Goal: Information Seeking & Learning: Learn about a topic

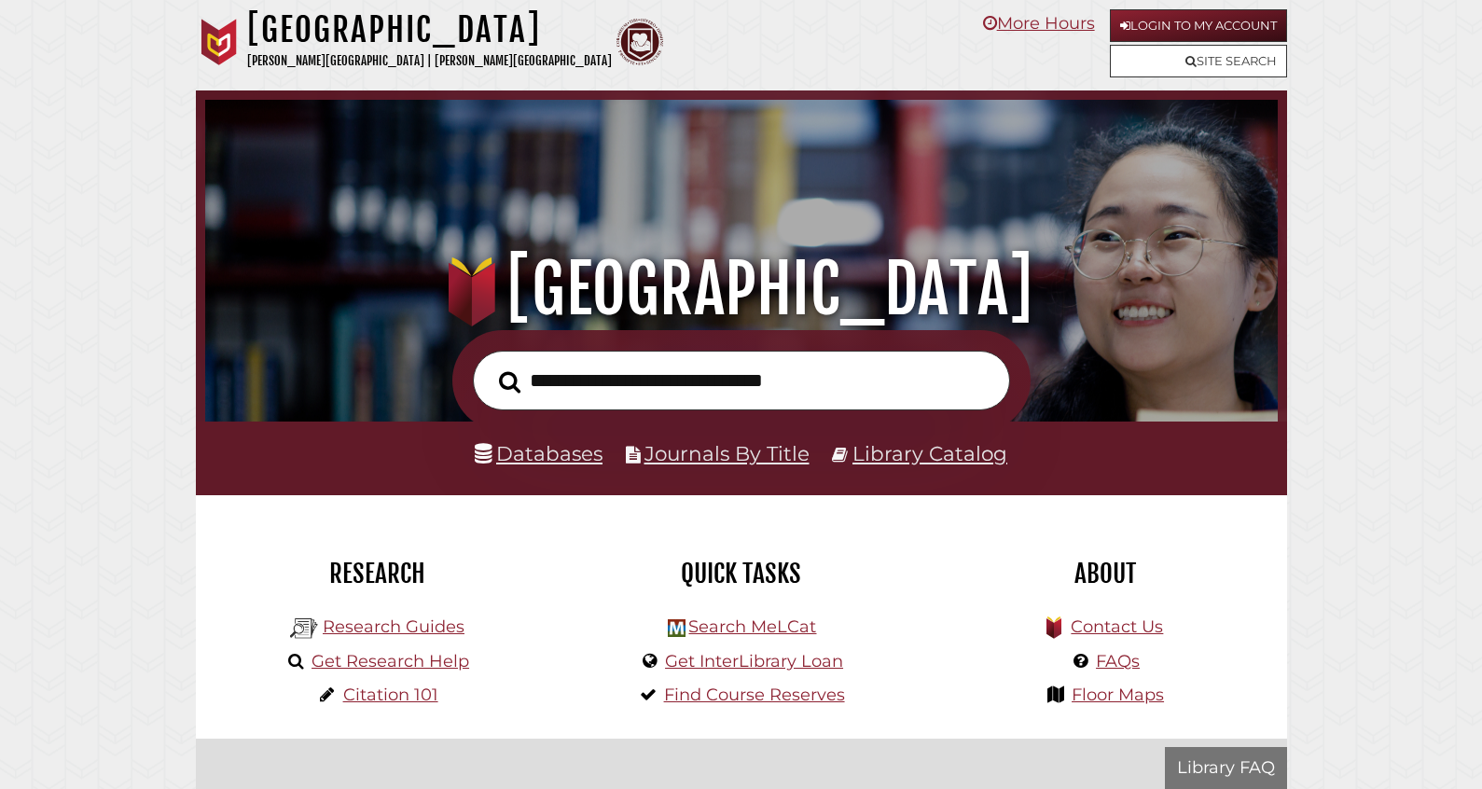
scroll to position [354, 1063]
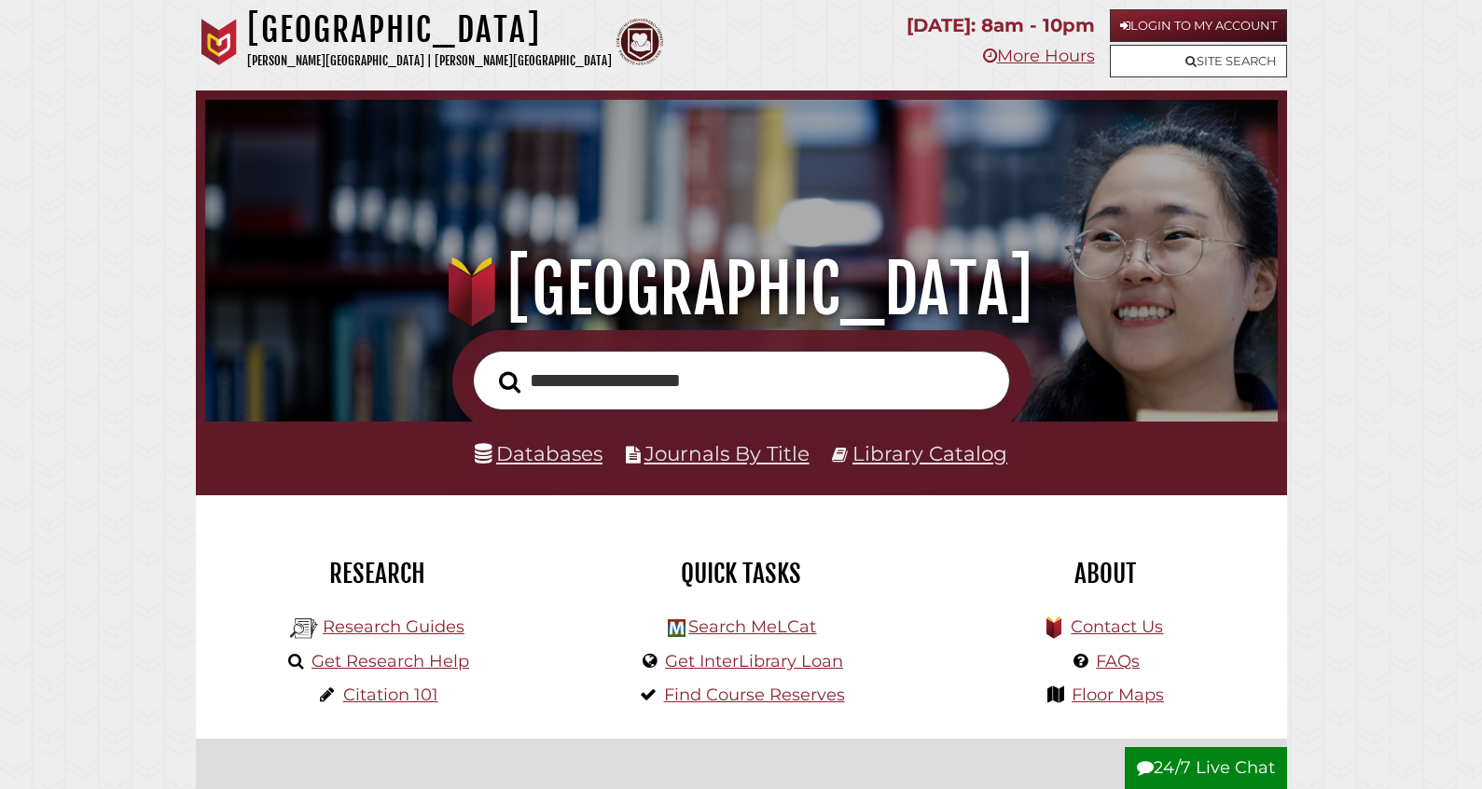
type input "**********"
click at [490, 366] on button "Search" at bounding box center [510, 383] width 40 height 34
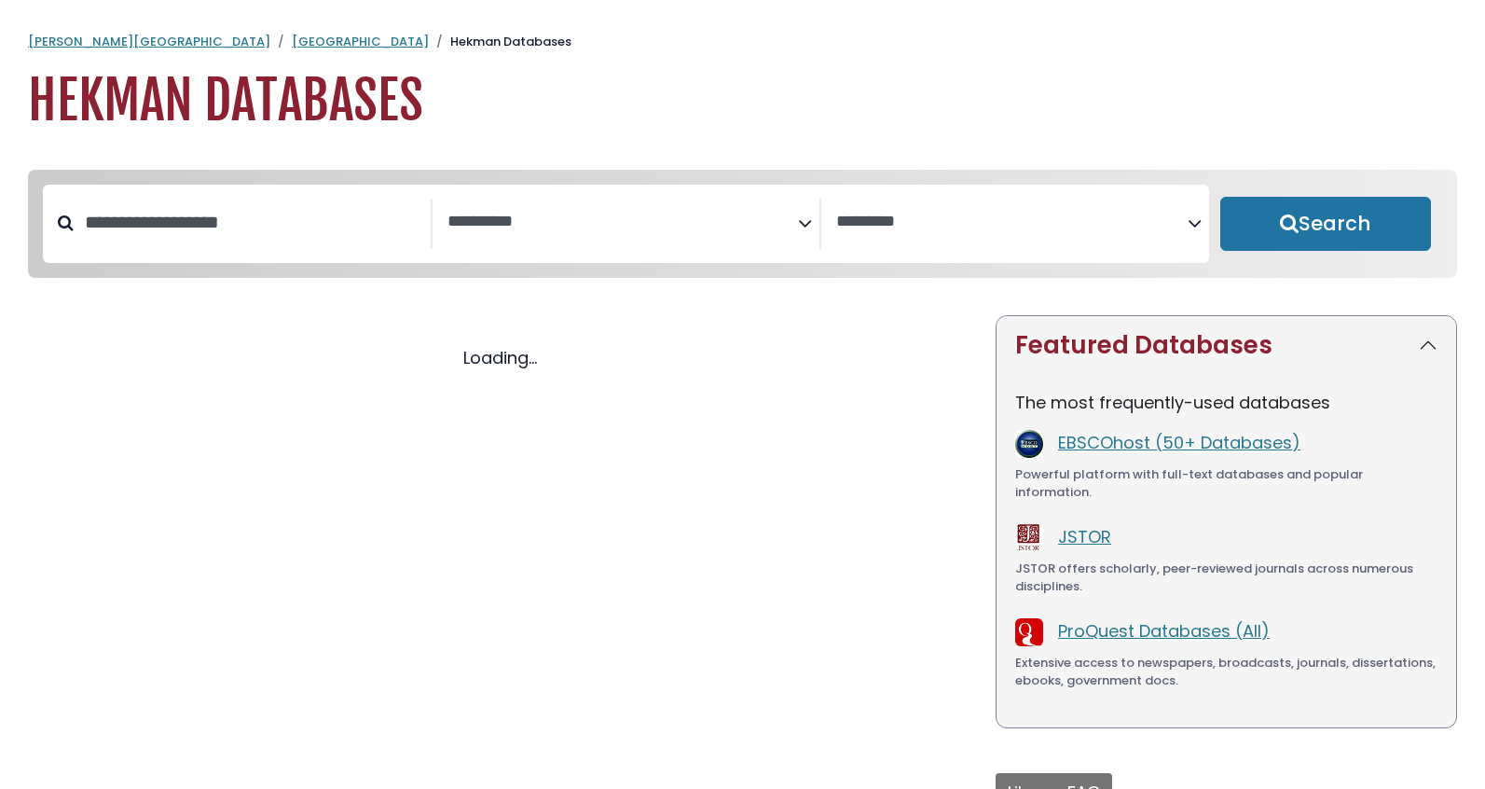
select select "Database Subject Filter"
select select "Database Vendors Filter"
select select "Database Subject Filter"
select select "Database Vendors Filter"
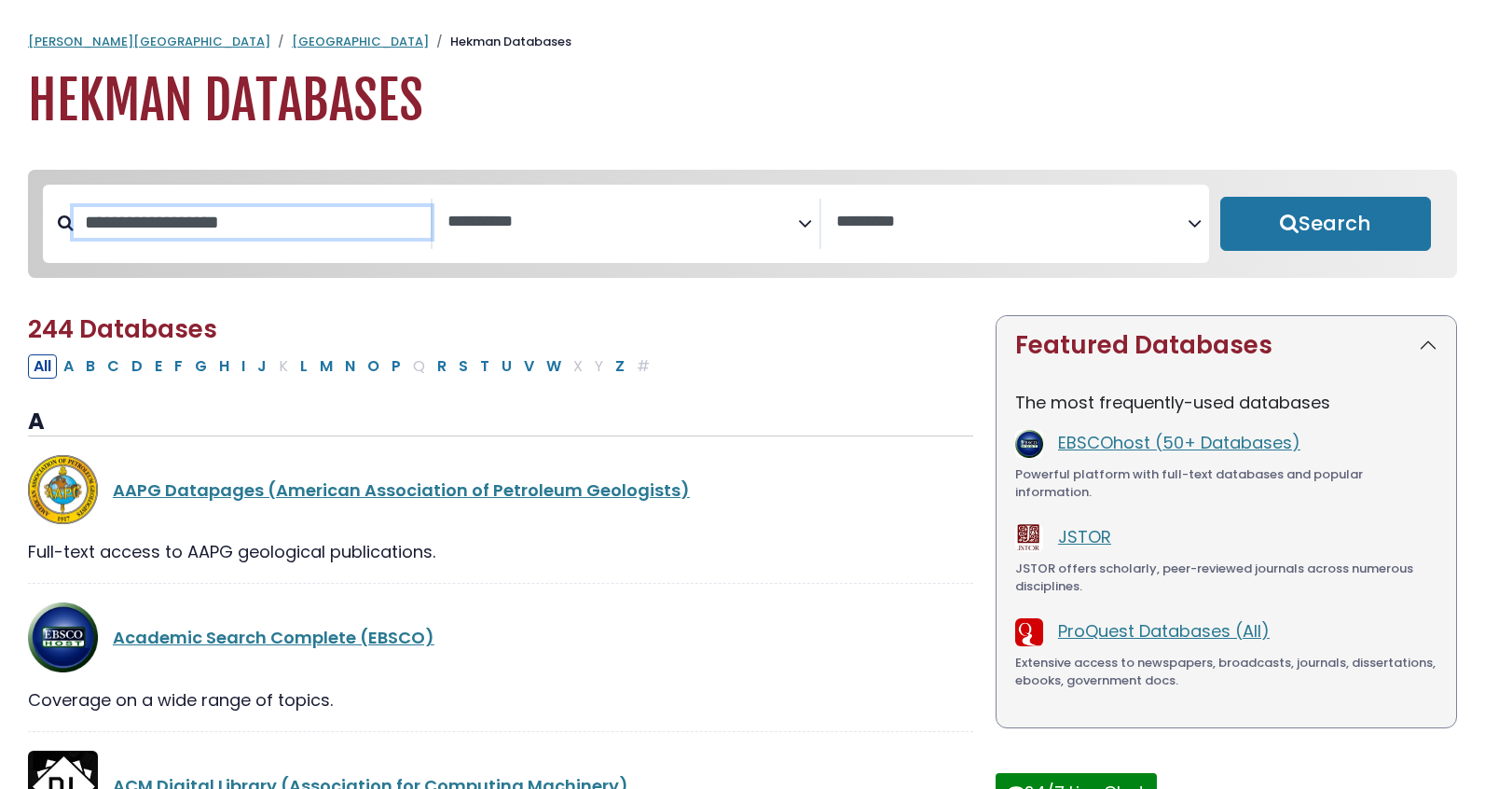
click at [235, 238] on input "Search database by title or keyword" at bounding box center [252, 222] width 357 height 31
type input "****"
click at [1221, 197] on button "Search" at bounding box center [1326, 224] width 211 height 54
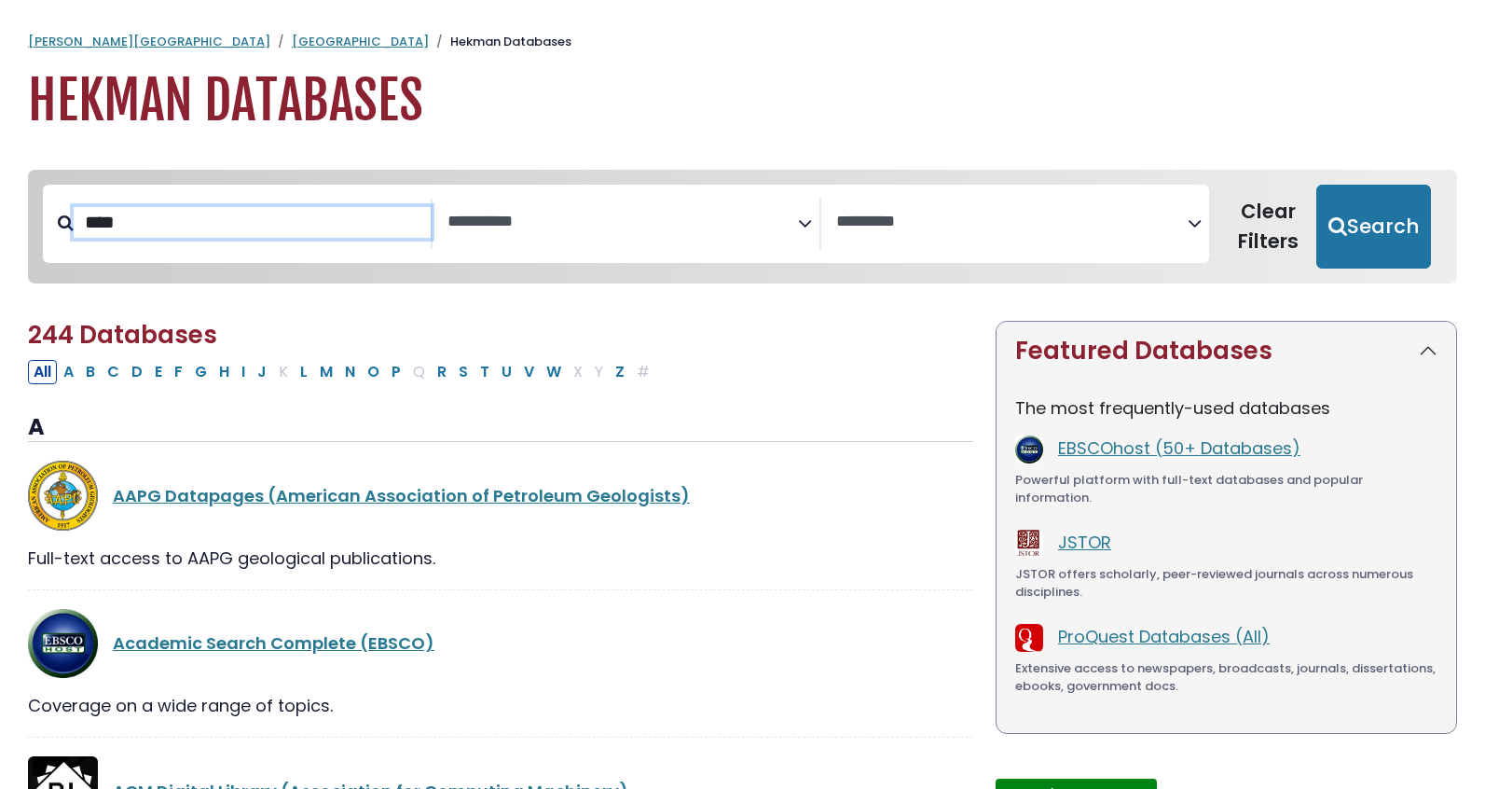
select select "Database Subject Filter"
select select "Database Vendors Filter"
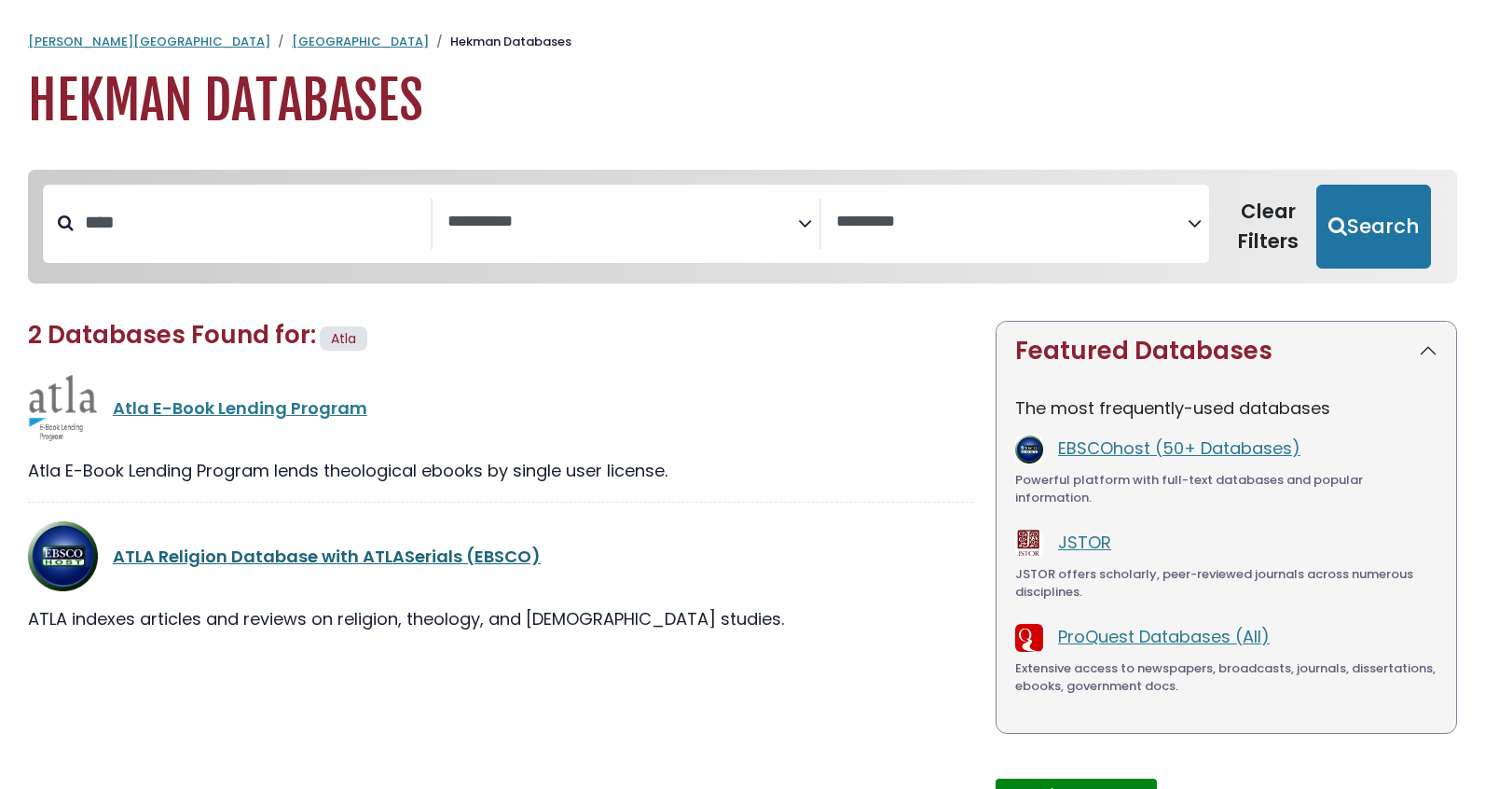
click at [242, 568] on link "ATLA Religion Database with ATLASerials (EBSCO)" at bounding box center [327, 556] width 428 height 23
